Goal: Transaction & Acquisition: Purchase product/service

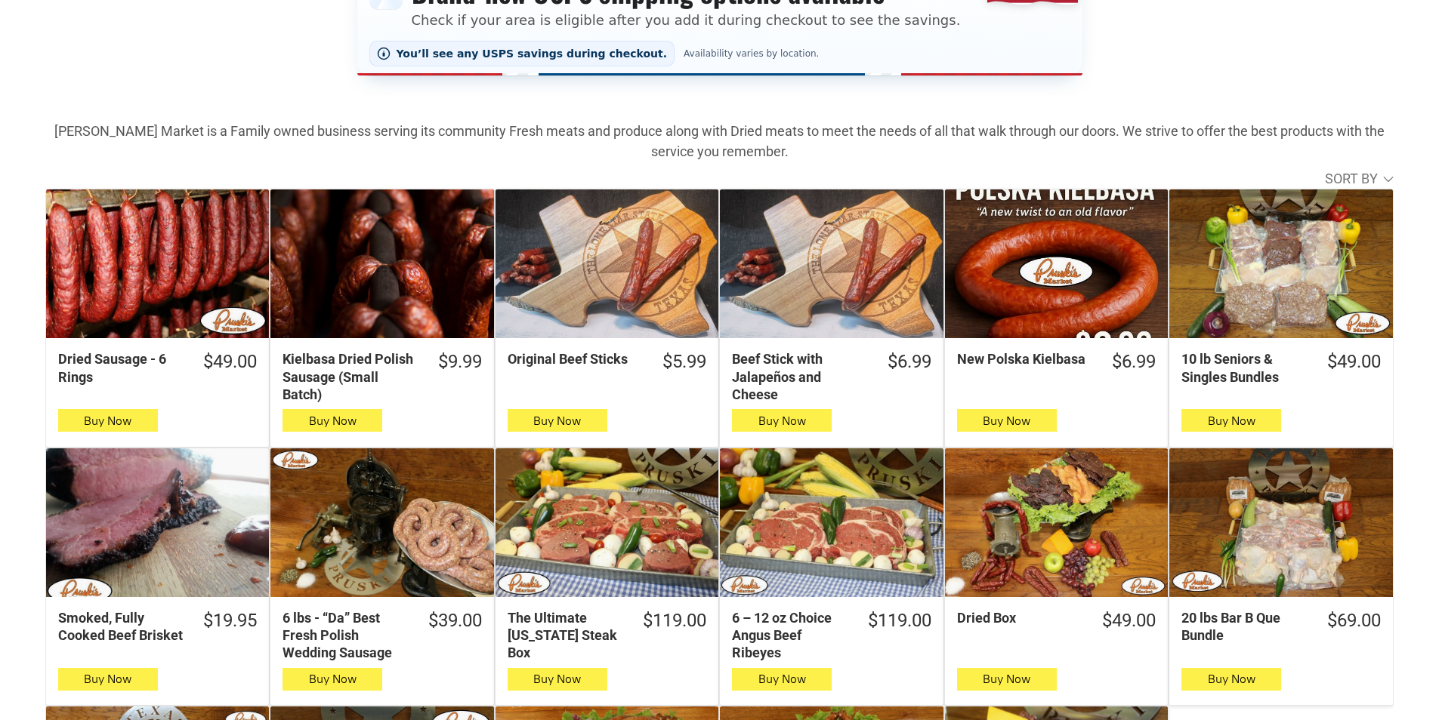
scroll to position [680, 0]
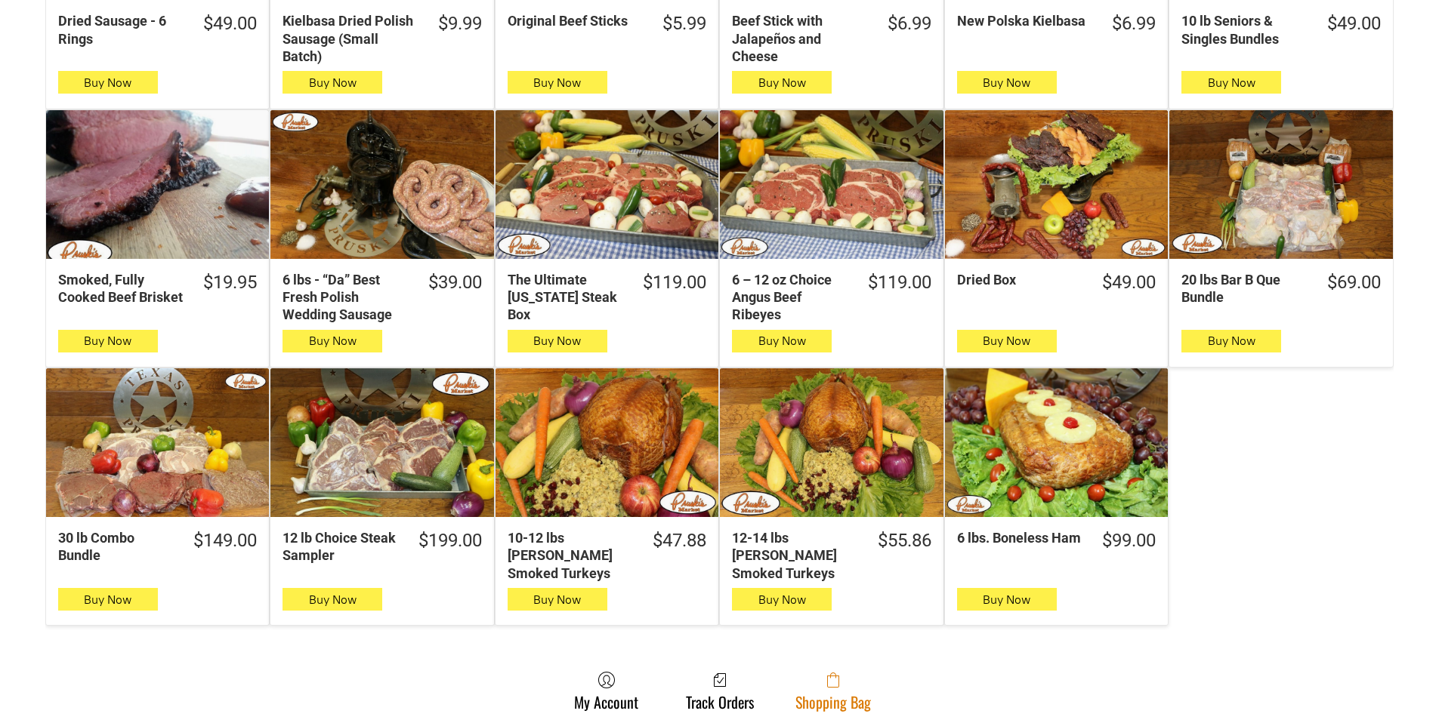
click at [813, 679] on link "Shopping Bag" at bounding box center [833, 691] width 91 height 40
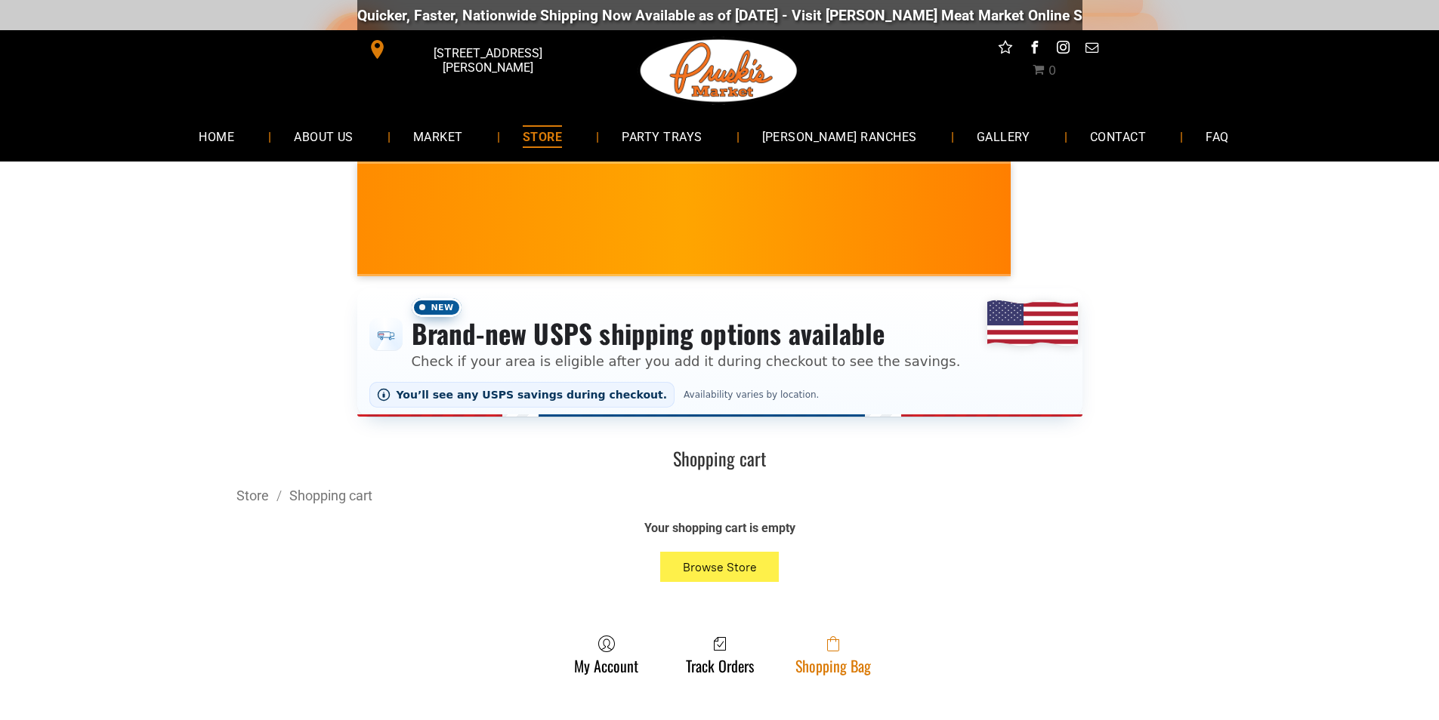
click at [832, 662] on link "Shopping Bag" at bounding box center [833, 655] width 91 height 40
click at [825, 645] on span at bounding box center [833, 644] width 76 height 18
click at [841, 669] on link "Shopping Bag" at bounding box center [833, 655] width 91 height 40
